Goal: Task Accomplishment & Management: Manage account settings

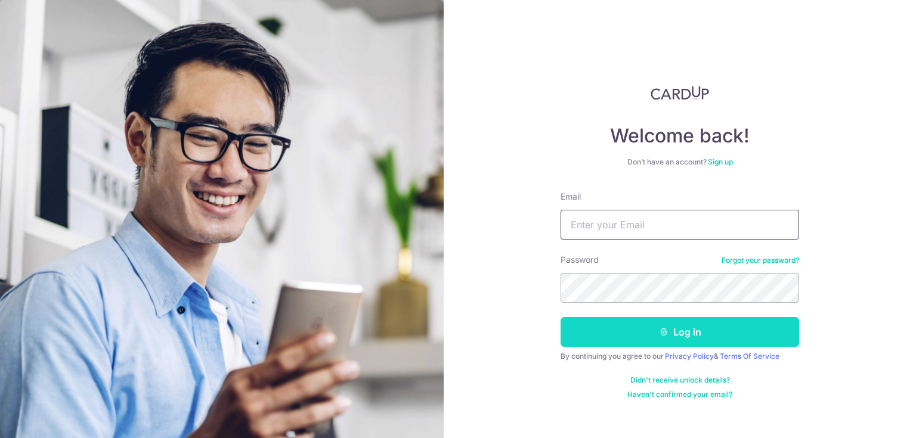
type input "[EMAIL_ADDRESS][DOMAIN_NAME]"
click at [634, 326] on button "Log in" at bounding box center [679, 332] width 239 height 30
